Goal: Navigation & Orientation: Find specific page/section

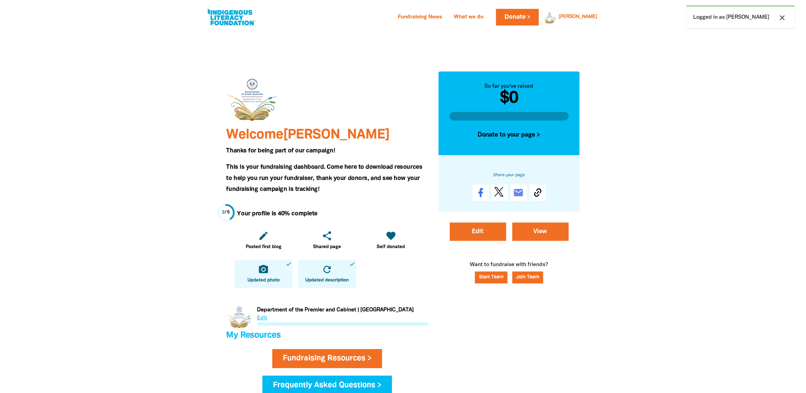
drag, startPoint x: 784, startPoint y: 16, endPoint x: 762, endPoint y: 21, distance: 22.8
click at [784, 16] on icon "close" at bounding box center [782, 18] width 8 height 8
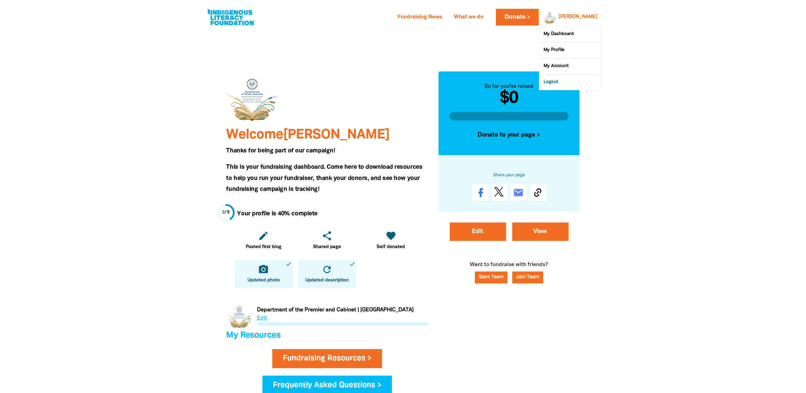
click at [559, 80] on link "Logout" at bounding box center [569, 82] width 61 height 16
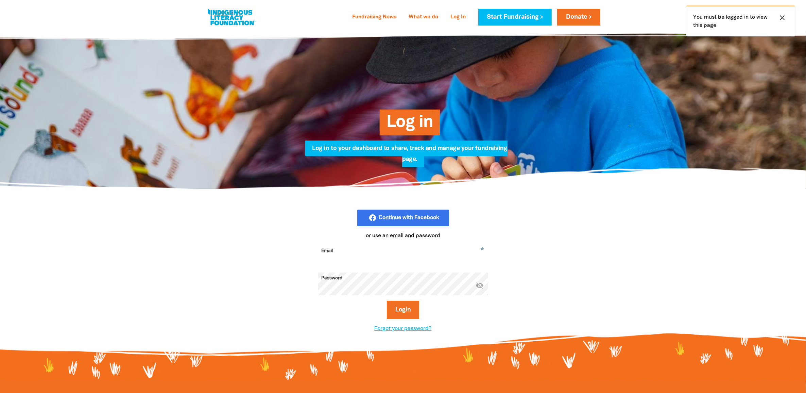
click at [784, 15] on icon "close" at bounding box center [782, 18] width 8 height 8
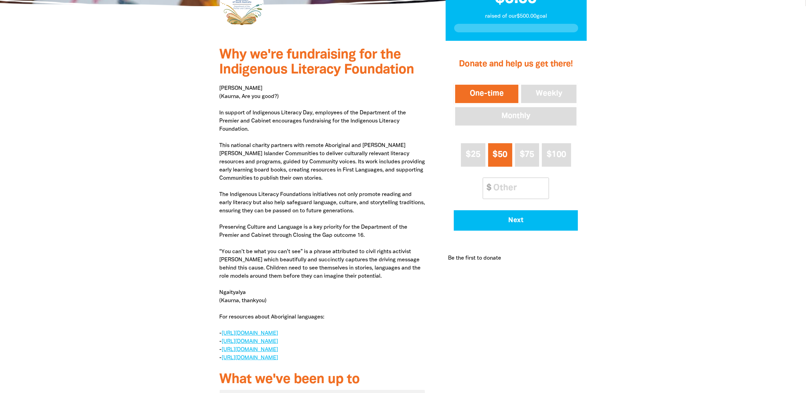
scroll to position [255, 0]
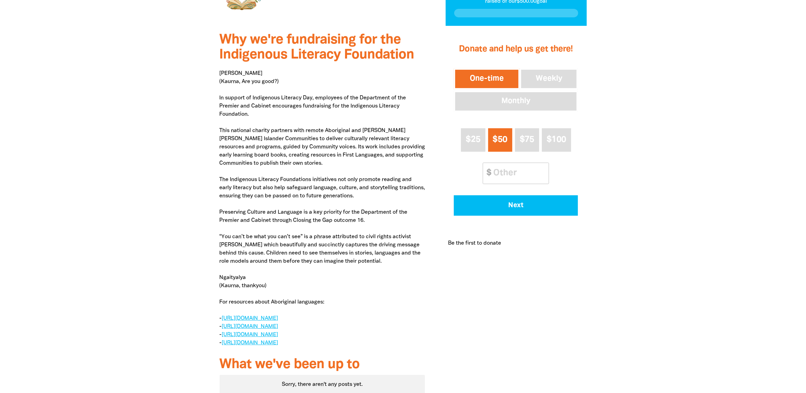
drag, startPoint x: 251, startPoint y: 237, endPoint x: 340, endPoint y: 273, distance: 96.6
click at [340, 273] on p "[PERSON_NAME] ([PERSON_NAME], Are you good?) In support of [DEMOGRAPHIC_DATA] L…" at bounding box center [323, 208] width 206 height 278
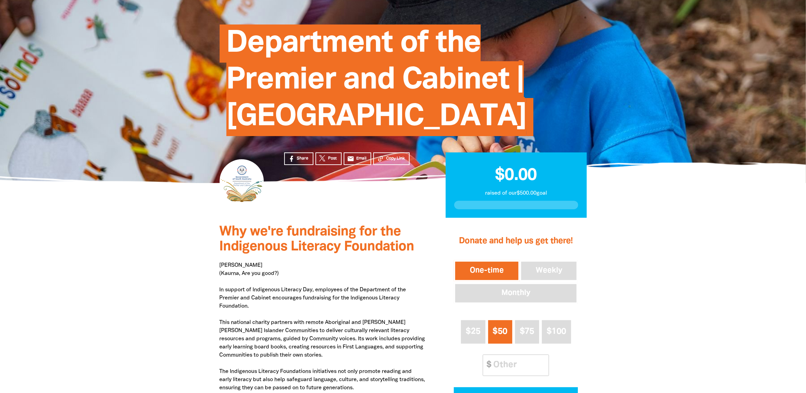
scroll to position [0, 0]
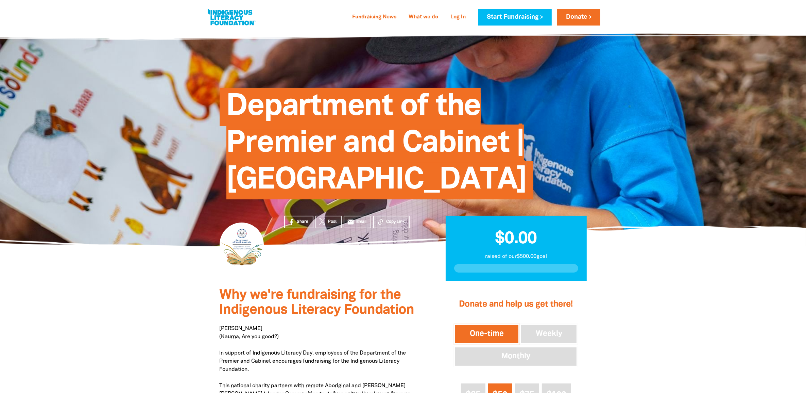
click at [240, 23] on link at bounding box center [231, 17] width 51 height 21
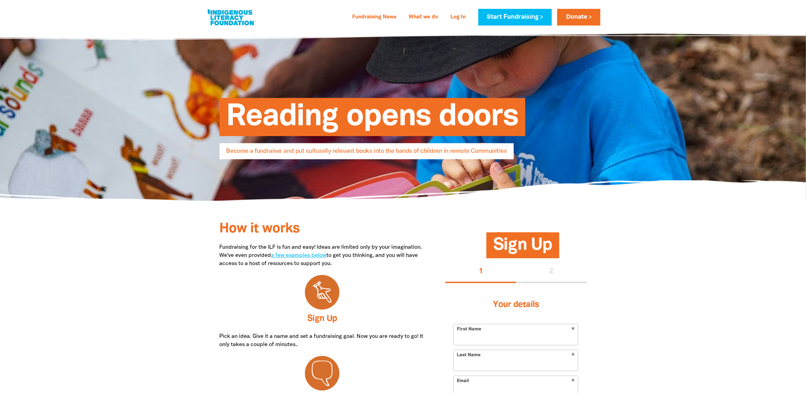
select select "AU"
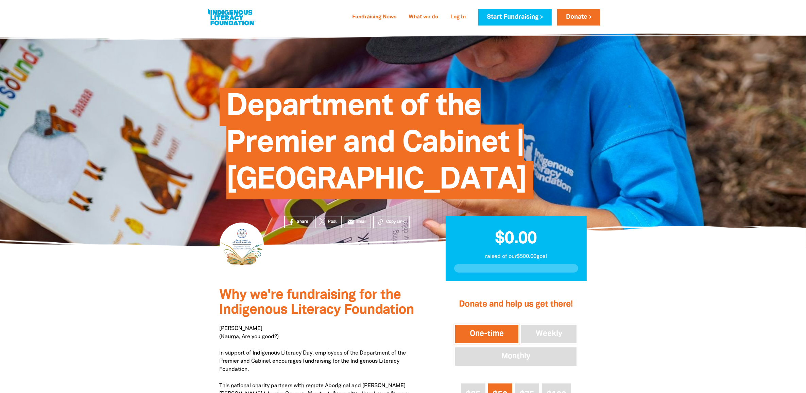
select select "AU"
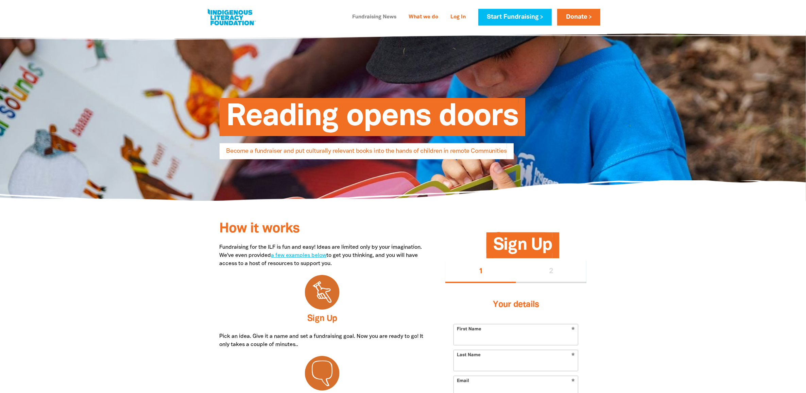
click at [355, 16] on link "Fundraising News" at bounding box center [375, 17] width 52 height 11
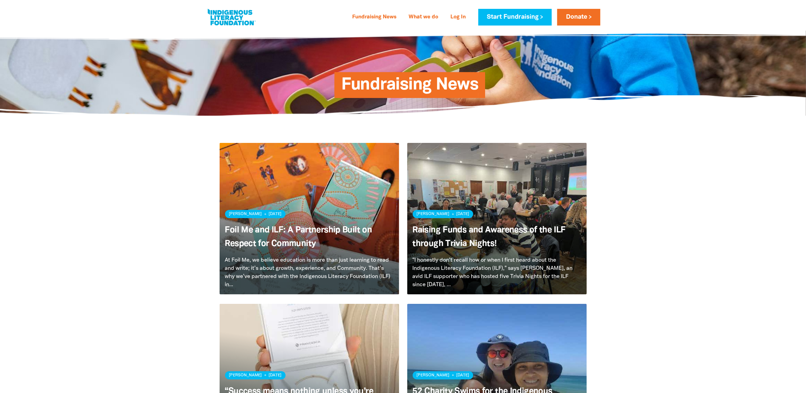
click at [244, 18] on link at bounding box center [231, 17] width 51 height 21
select select "AU"
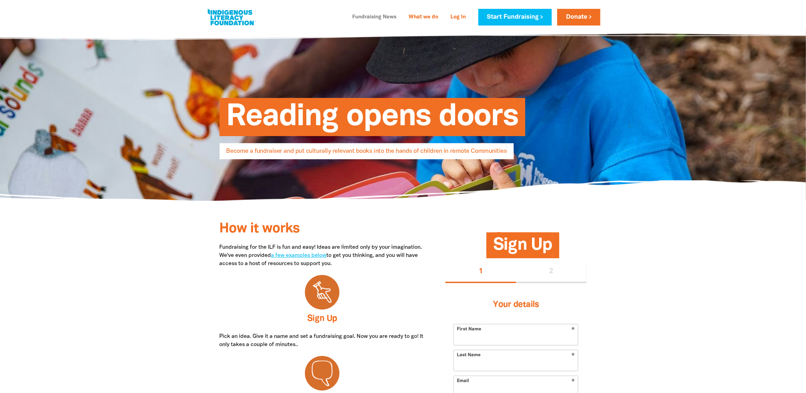
click at [383, 17] on link "Fundraising News" at bounding box center [375, 17] width 52 height 11
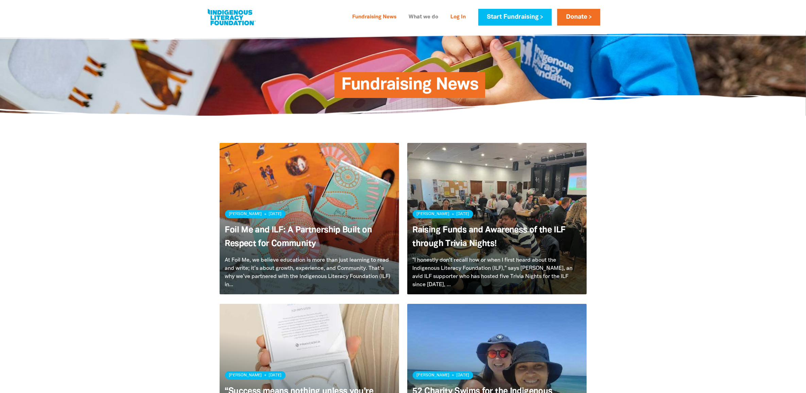
click at [429, 12] on link "What we do" at bounding box center [424, 17] width 38 height 11
